Goal: Transaction & Acquisition: Purchase product/service

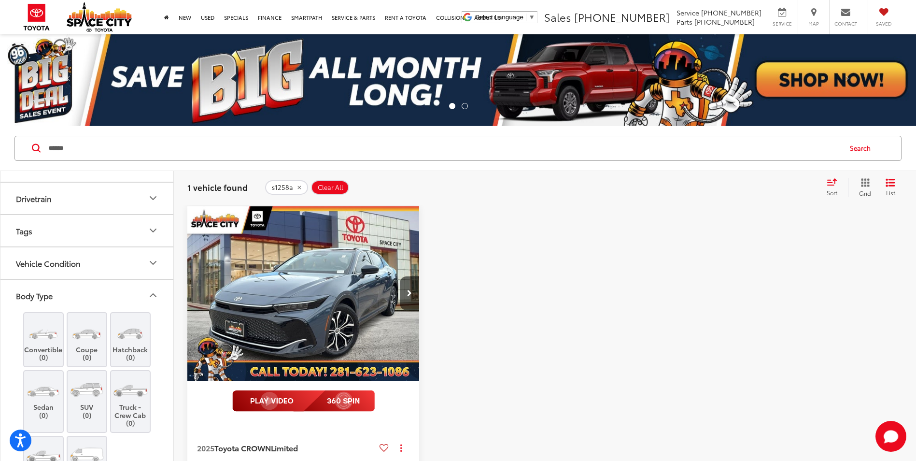
scroll to position [279, 0]
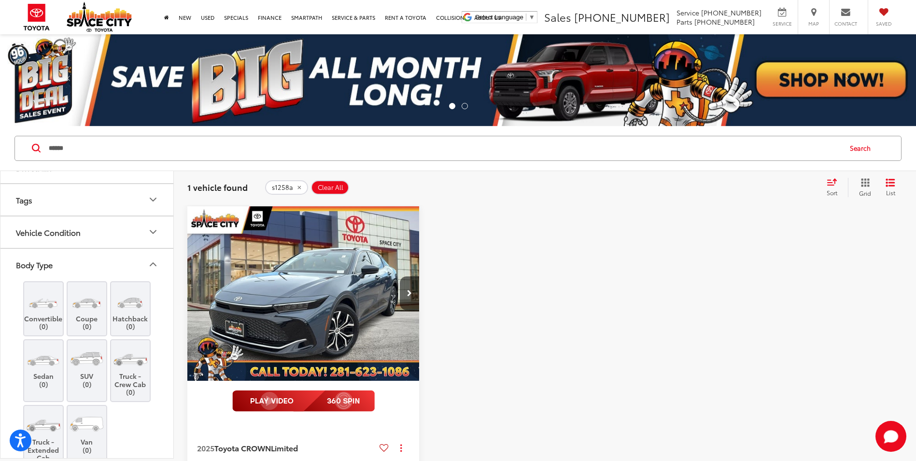
drag, startPoint x: 227, startPoint y: 151, endPoint x: -2, endPoint y: 134, distance: 229.1
click at [0, 134] on html "Accessibility Screen-Reader Guide, Feedback, and Issue Reporting | New window S…" at bounding box center [458, 230] width 916 height 461
type input "******"
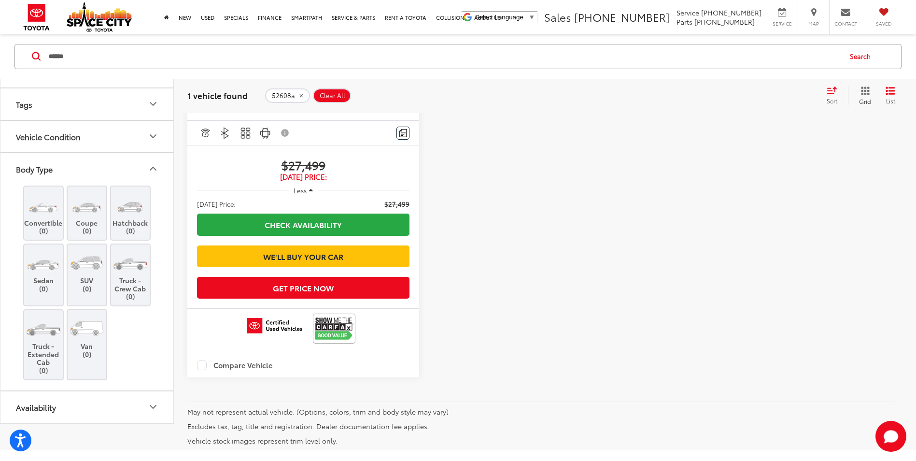
scroll to position [386, 0]
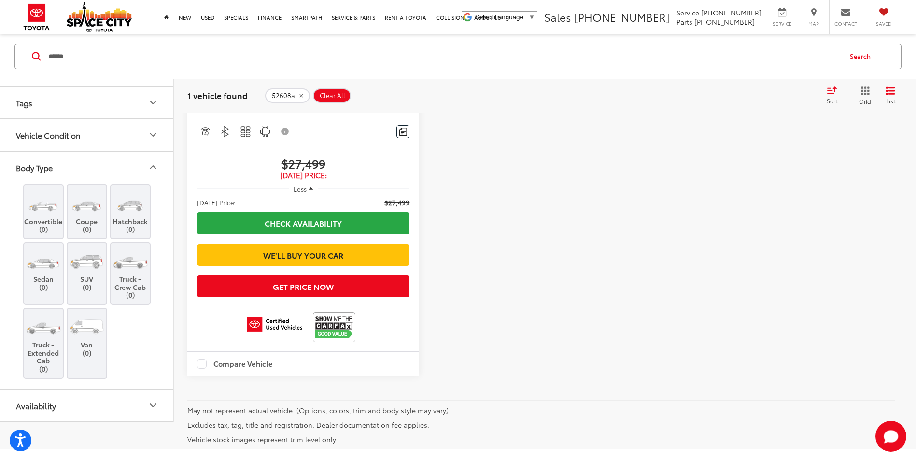
click at [100, 62] on input "******" at bounding box center [444, 56] width 793 height 23
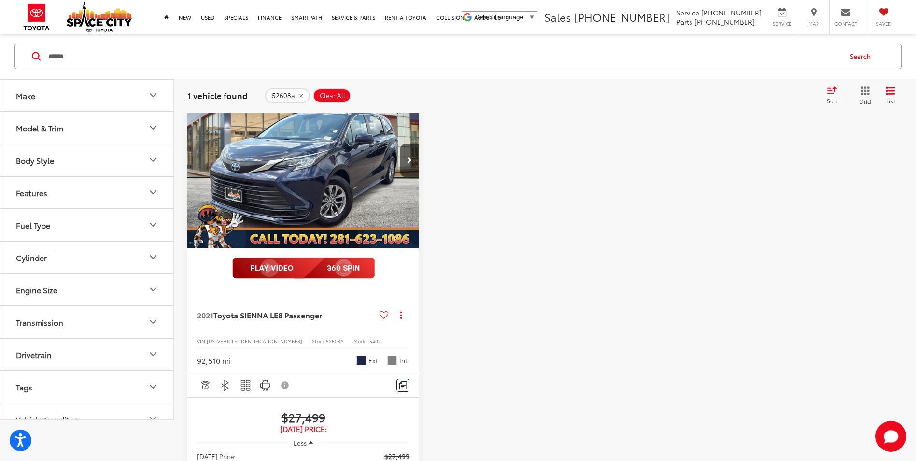
scroll to position [0, 0]
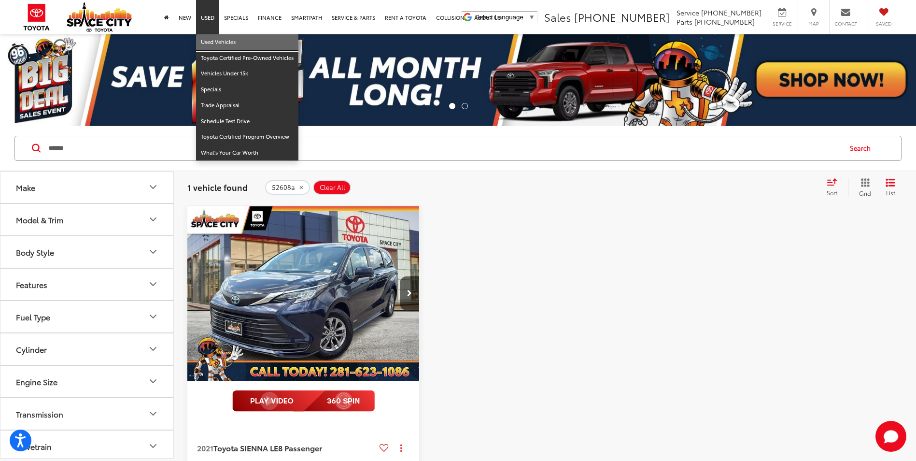
click at [215, 42] on link "Used Vehicles" at bounding box center [247, 42] width 102 height 16
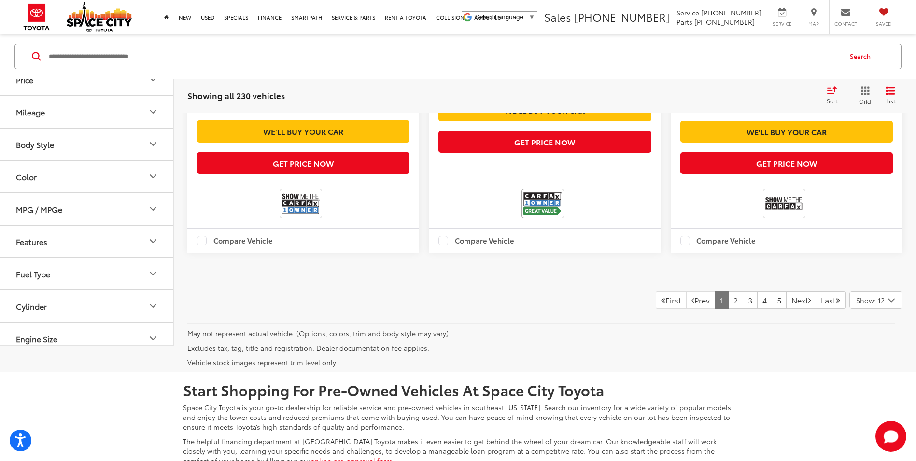
scroll to position [2367, 0]
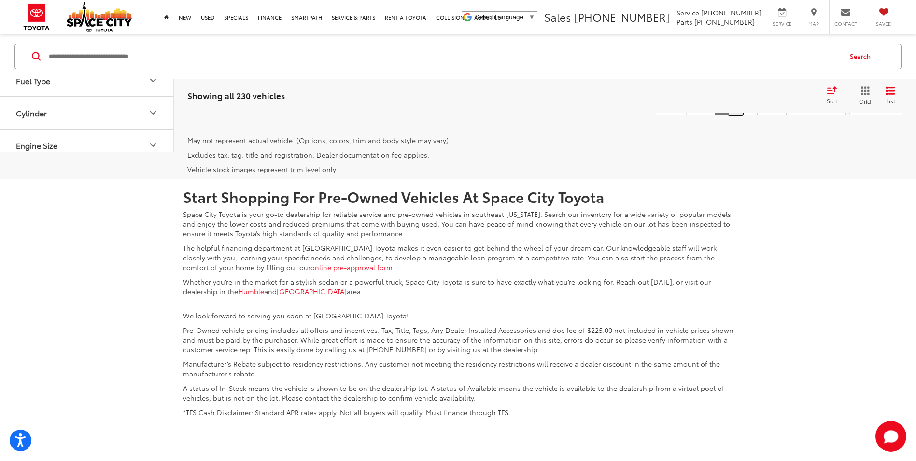
click at [728, 115] on link "2" at bounding box center [735, 106] width 15 height 17
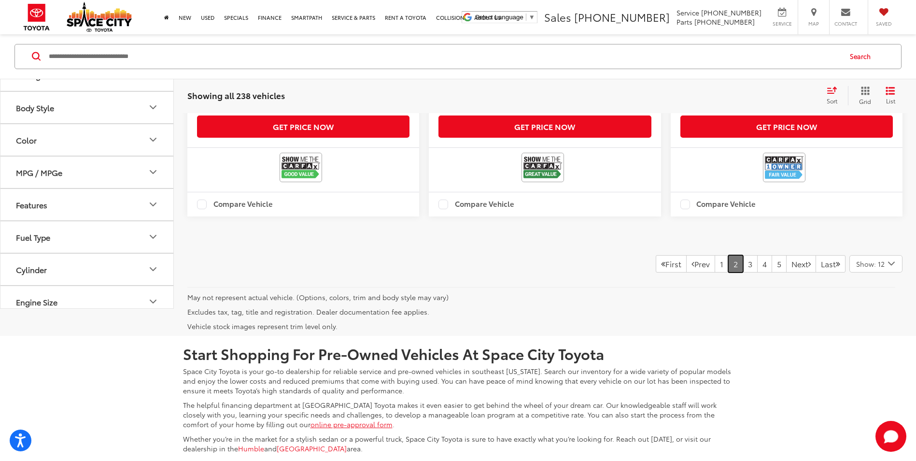
scroll to position [2362, 0]
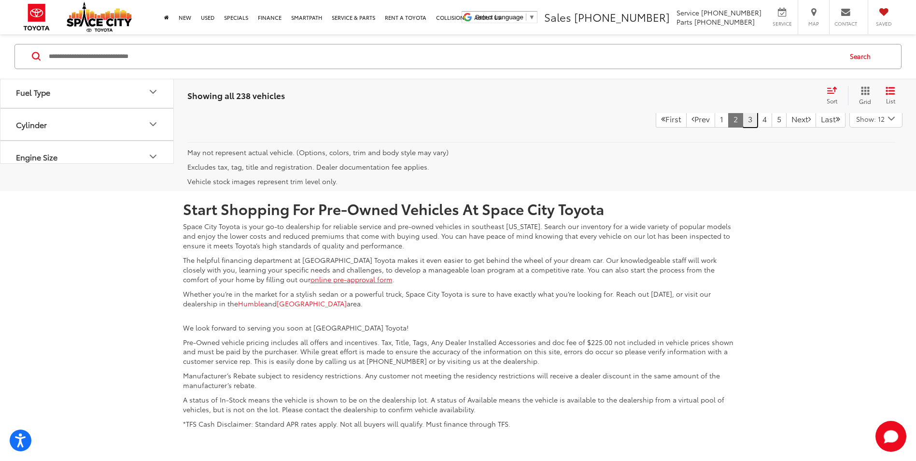
click at [743, 128] on link "3" at bounding box center [750, 118] width 15 height 17
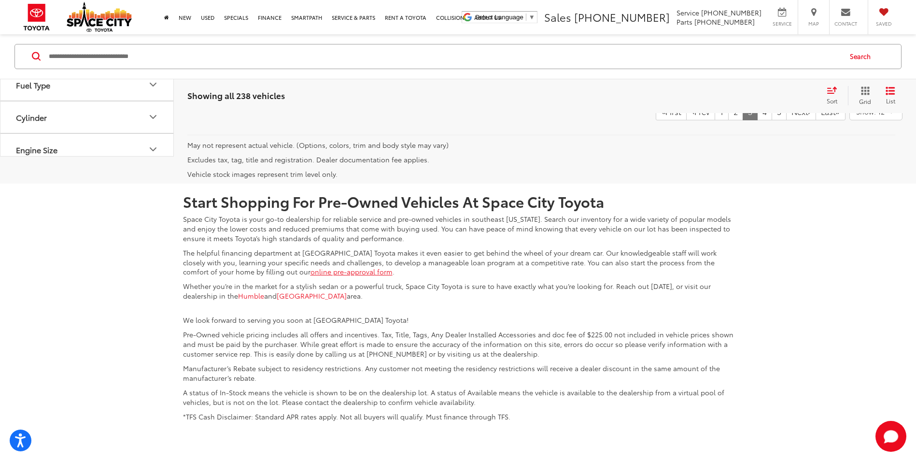
scroll to position [2410, 0]
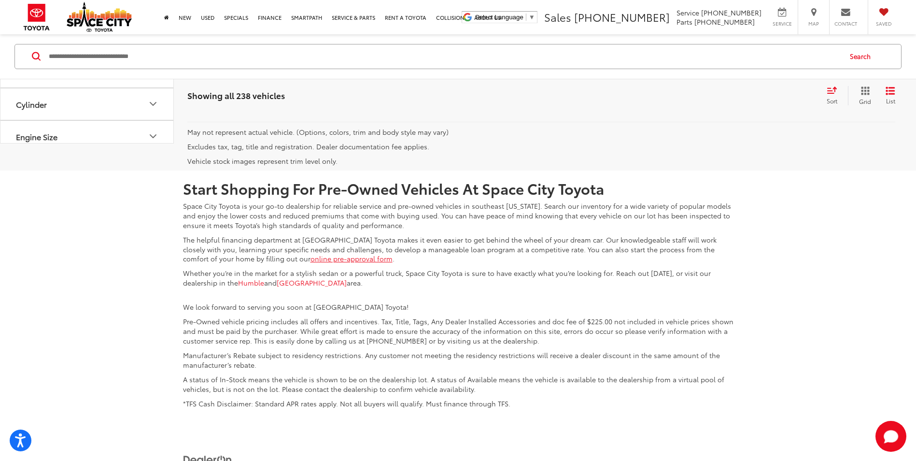
click at [757, 107] on link "4" at bounding box center [764, 98] width 15 height 17
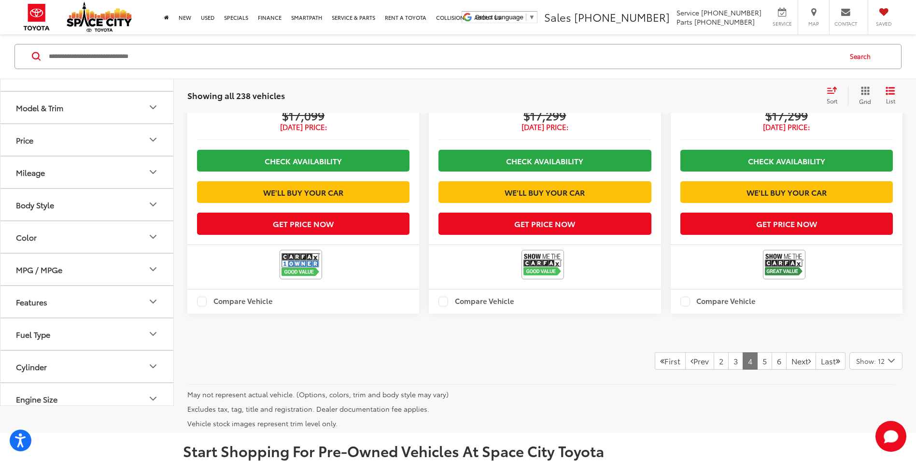
scroll to position [2120, 0]
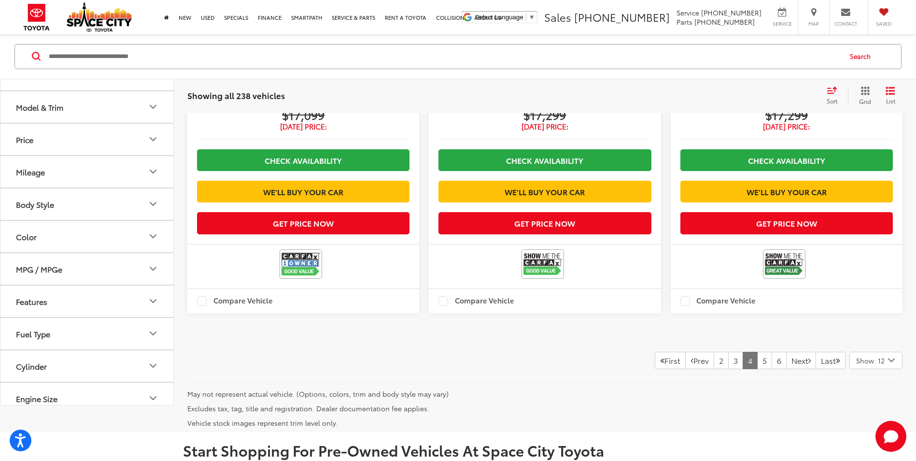
click at [104, 53] on input "Search by Make, Model, or Keyword" at bounding box center [444, 56] width 793 height 23
type input "*******"
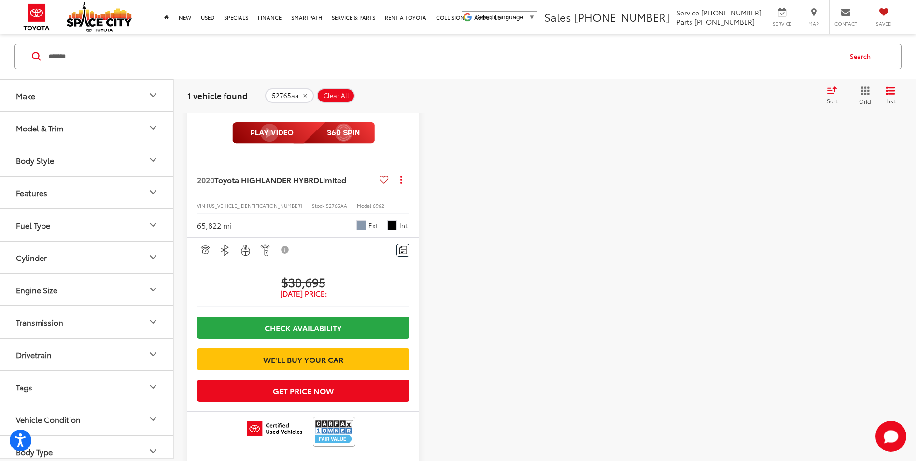
scroll to position [285, 0]
